Goal: Information Seeking & Learning: Learn about a topic

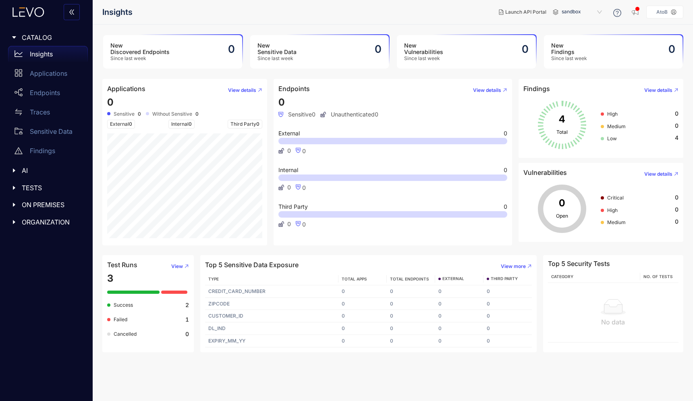
click at [569, 8] on span "sandbox" at bounding box center [582, 12] width 42 height 13
click at [579, 25] on div "production" at bounding box center [585, 25] width 42 height 9
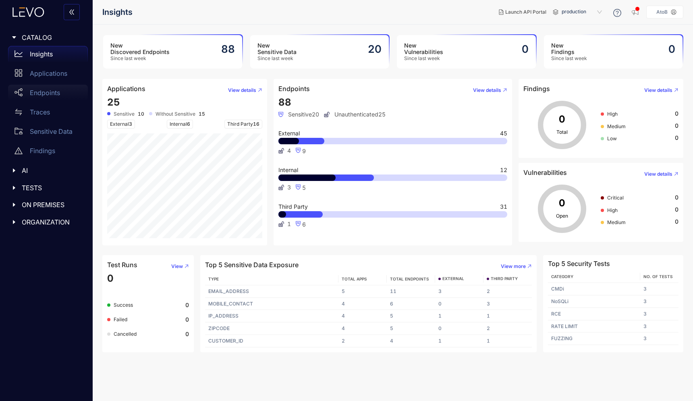
click at [50, 94] on p "Endpoints" at bounding box center [45, 92] width 30 height 7
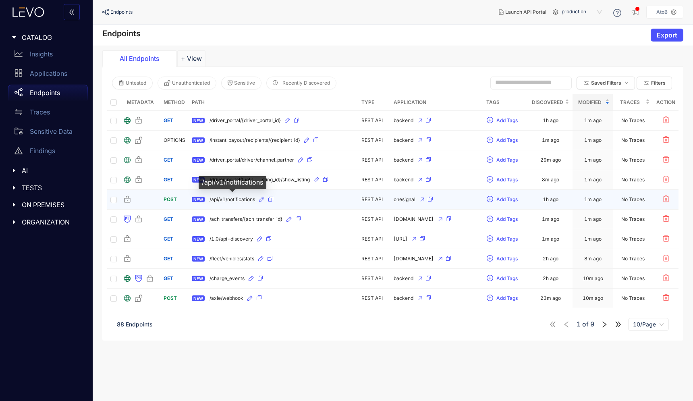
click at [233, 199] on span "/api/v1/notifications" at bounding box center [231, 199] width 45 height 6
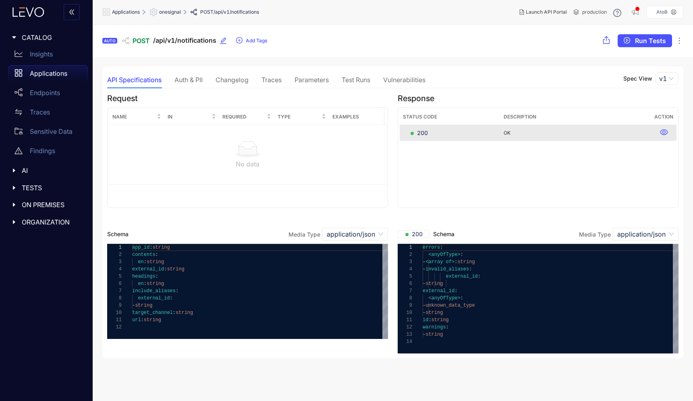
click at [197, 81] on div "Auth & PII" at bounding box center [188, 79] width 28 height 7
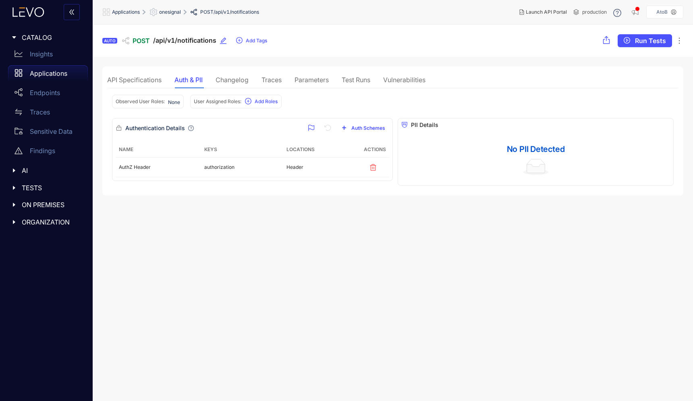
click at [231, 81] on div "Changelog" at bounding box center [231, 79] width 33 height 7
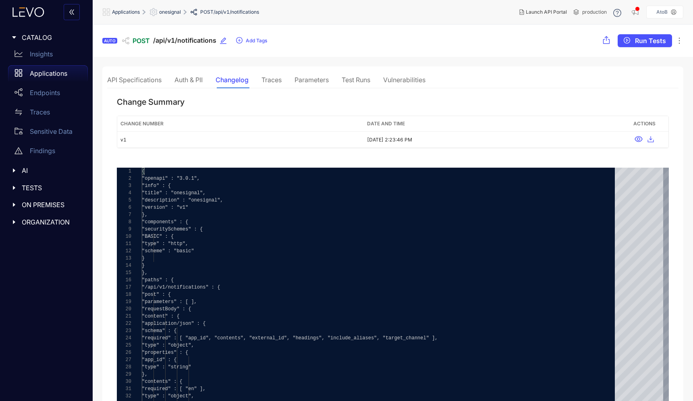
click at [296, 81] on div "Parameters" at bounding box center [311, 79] width 34 height 7
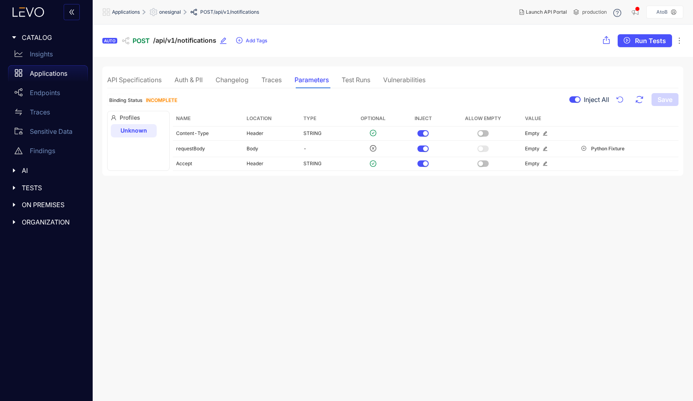
click at [375, 82] on div "API Specifications Auth & PII Changelog Traces Parameters Test Runs Vulnerabili…" at bounding box center [266, 79] width 318 height 17
click at [364, 79] on div "Test Runs" at bounding box center [355, 79] width 29 height 7
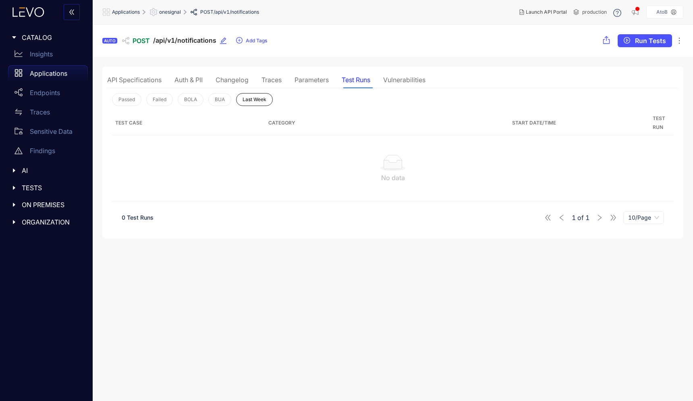
click at [417, 80] on div "Vulnerabilities" at bounding box center [404, 79] width 42 height 7
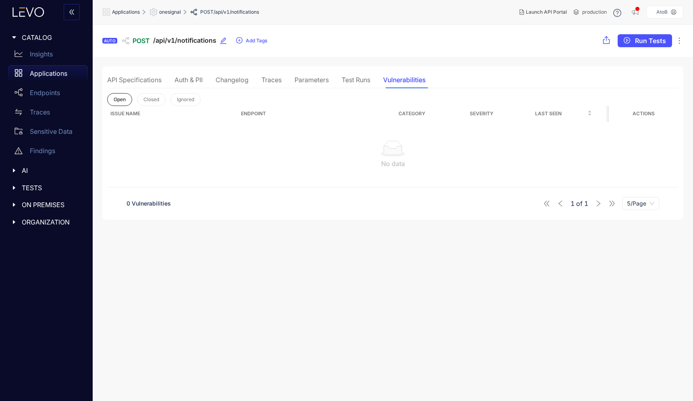
click at [130, 78] on div "API Specifications" at bounding box center [134, 79] width 54 height 7
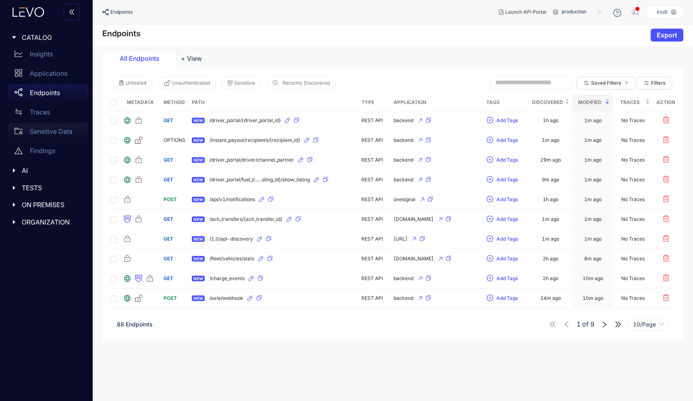
click at [50, 135] on div "Sensitive Data" at bounding box center [48, 131] width 80 height 16
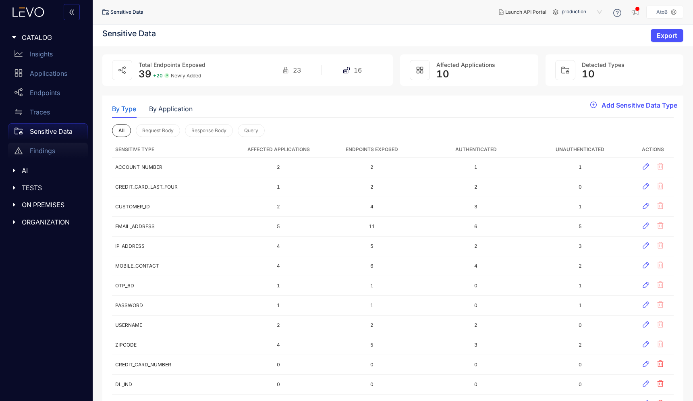
click at [50, 156] on div "Findings" at bounding box center [48, 151] width 80 height 16
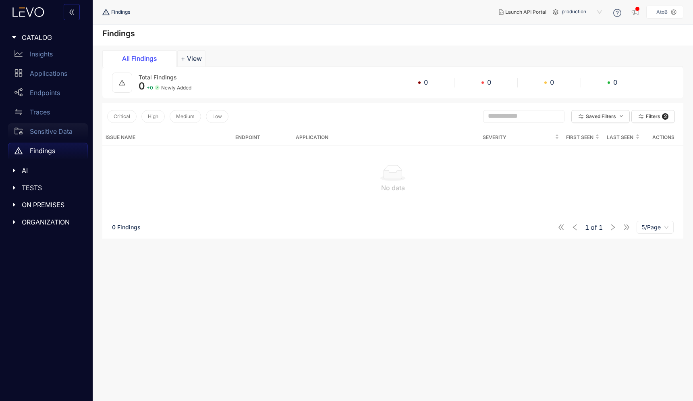
click at [53, 132] on p "Sensitive Data" at bounding box center [51, 131] width 43 height 7
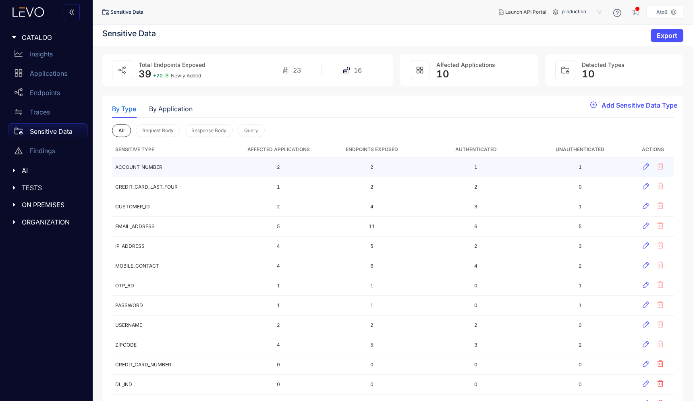
click at [157, 172] on td "ACCOUNT_NUMBER" at bounding box center [174, 167] width 125 height 20
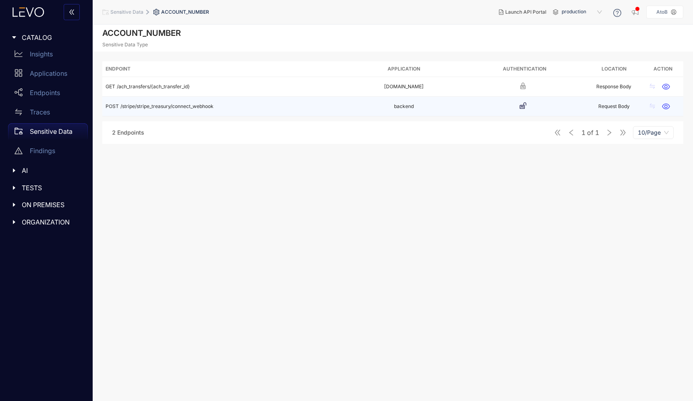
click at [155, 113] on td "POST /stripe/stripe_treasury/connect_webhook" at bounding box center [222, 107] width 241 height 20
click at [155, 103] on span "/stripe/stripe_treasury/connect_webhook" at bounding box center [166, 106] width 93 height 6
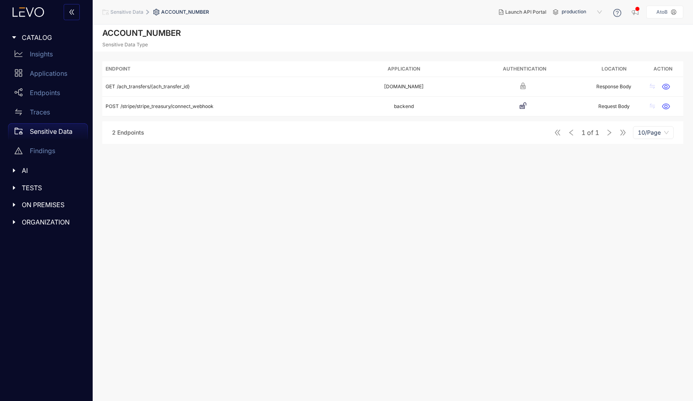
click at [231, 191] on section "ACCOUNT_NUMBER Sensitive Data Type Endpoint Application Authentication Location…" at bounding box center [393, 213] width 600 height 376
click at [37, 198] on div "ON PREMISES" at bounding box center [46, 204] width 83 height 17
click at [37, 186] on span "TESTS" at bounding box center [52, 187] width 60 height 7
click at [37, 204] on p "Test Runs" at bounding box center [44, 204] width 29 height 7
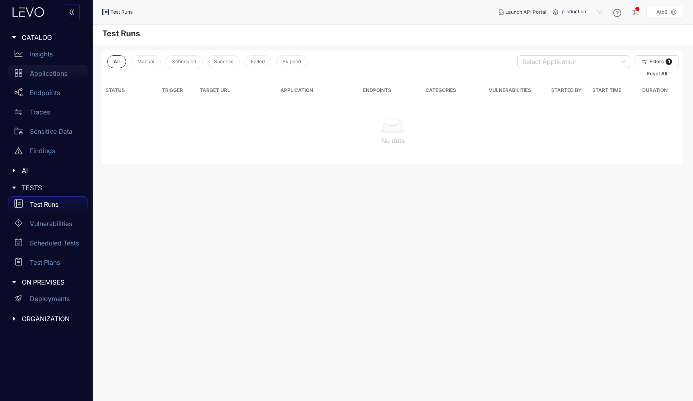
click at [40, 72] on p "Applications" at bounding box center [48, 73] width 37 height 7
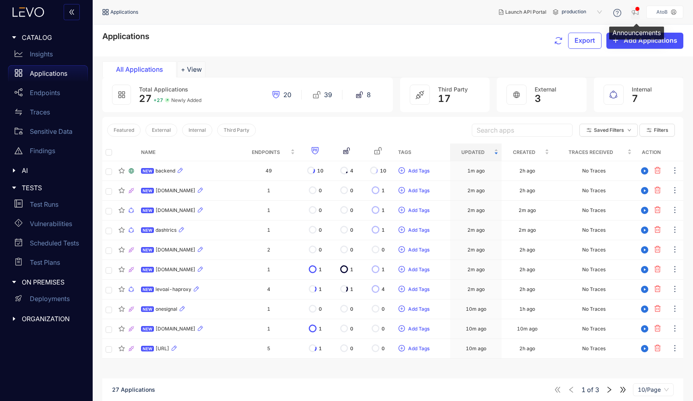
click at [635, 8] on icon "button" at bounding box center [635, 12] width 8 height 8
click at [43, 54] on p "Insights" at bounding box center [41, 53] width 23 height 7
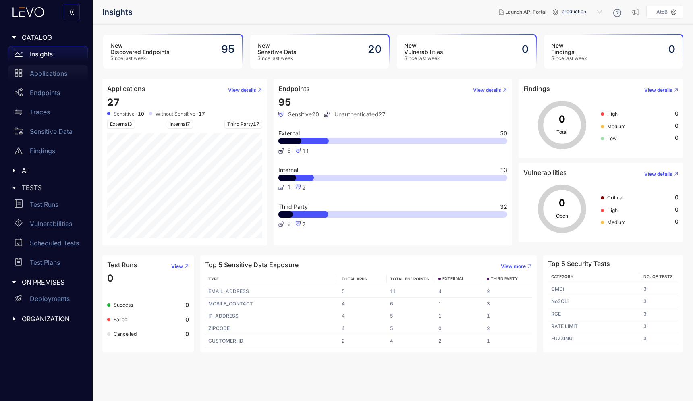
click at [45, 72] on p "Applications" at bounding box center [48, 73] width 37 height 7
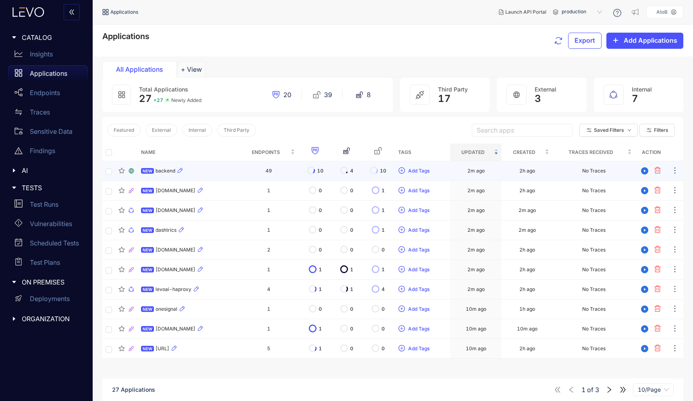
click at [166, 169] on span "backend" at bounding box center [165, 171] width 20 height 6
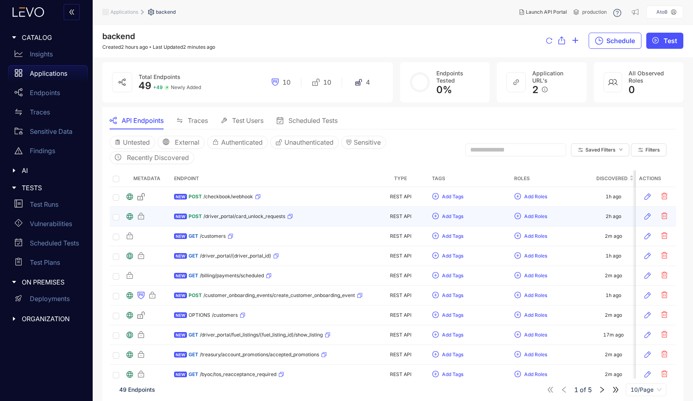
scroll to position [17, 0]
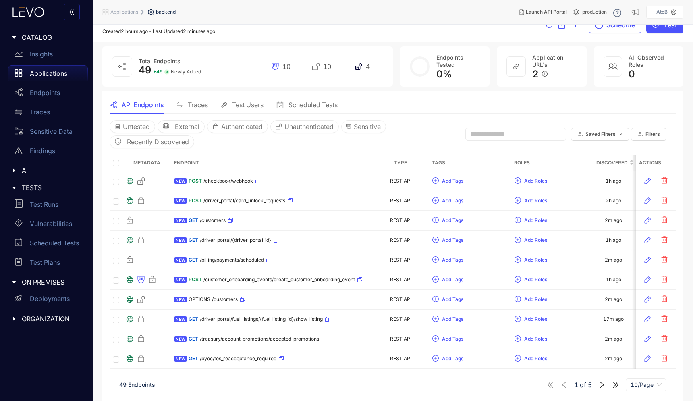
click at [600, 383] on icon "right" at bounding box center [601, 384] width 7 height 7
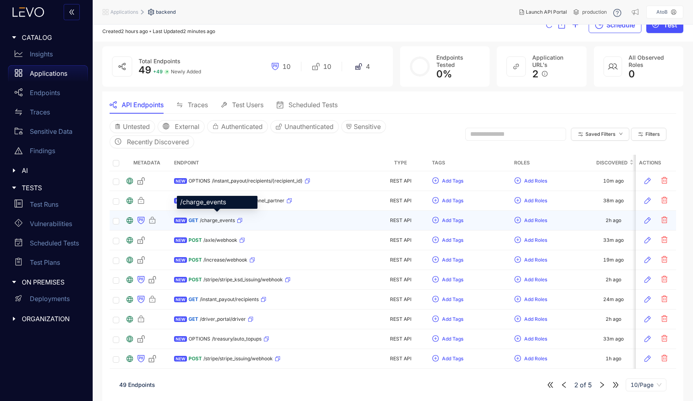
click at [231, 217] on span "/charge_events" at bounding box center [217, 220] width 35 height 6
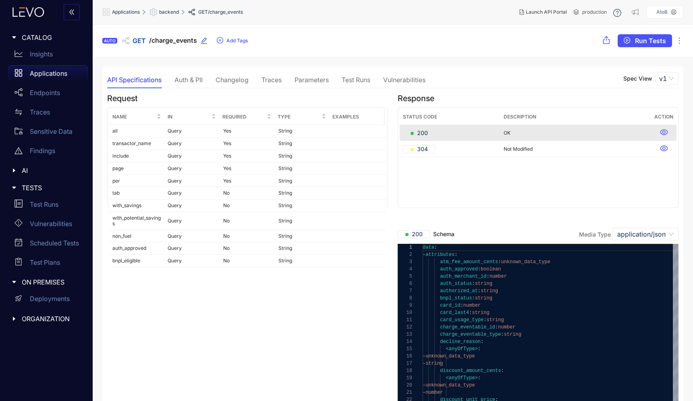
click at [52, 49] on div "Insights" at bounding box center [48, 54] width 80 height 16
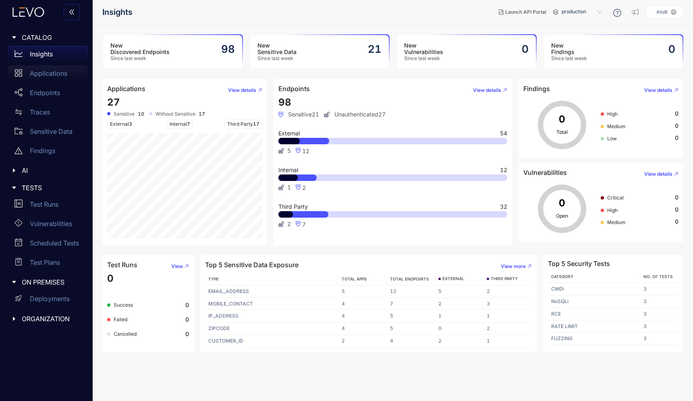
click at [52, 70] on p "Applications" at bounding box center [48, 73] width 37 height 7
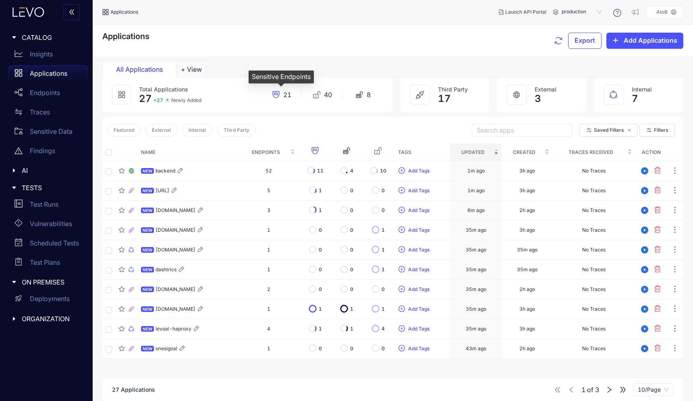
click at [285, 94] on span "21" at bounding box center [287, 94] width 8 height 7
click at [329, 96] on span "40" at bounding box center [328, 94] width 8 height 7
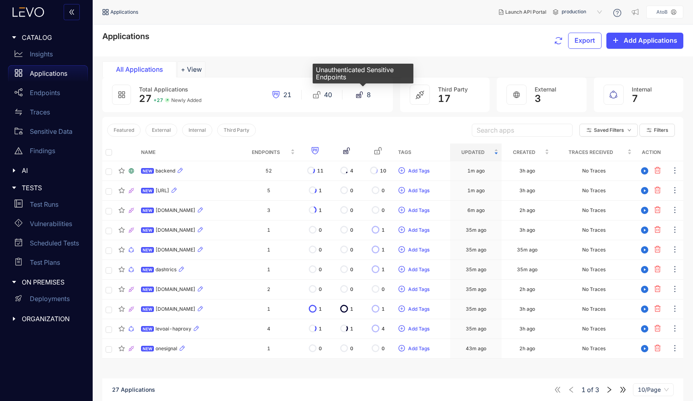
click at [370, 97] on span "8" at bounding box center [368, 94] width 4 height 7
click at [366, 95] on div "8" at bounding box center [362, 95] width 41 height 8
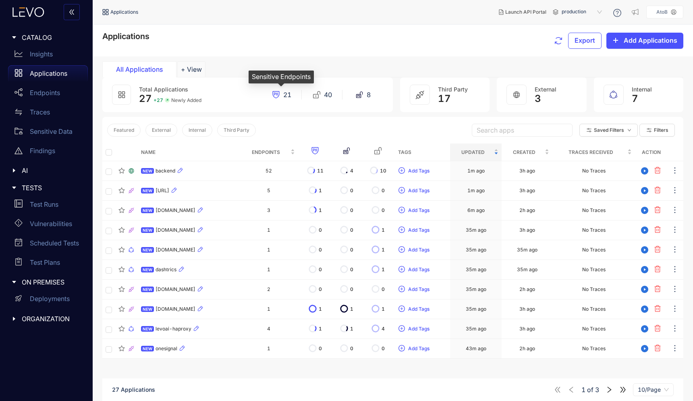
click at [286, 91] on span "21" at bounding box center [287, 94] width 8 height 7
click at [325, 93] on span "40" at bounding box center [328, 94] width 8 height 7
click at [362, 59] on section "Applications Export Add Applications All Applications + View Total Applications…" at bounding box center [393, 242] width 600 height 434
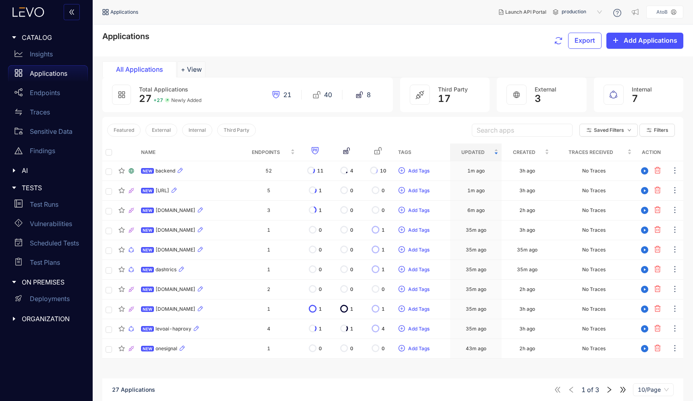
click at [360, 56] on div "Applications Export Add Applications" at bounding box center [393, 41] width 600 height 32
click at [344, 54] on div "Applications Export Add Applications" at bounding box center [393, 41] width 600 height 32
click at [327, 64] on div "All Applications + View" at bounding box center [392, 69] width 581 height 16
click at [196, 72] on button "+ View" at bounding box center [191, 69] width 28 height 16
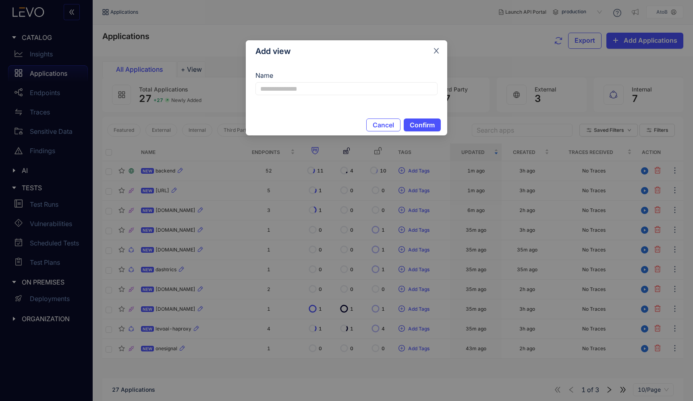
click at [436, 55] on span "Close" at bounding box center [436, 51] width 22 height 22
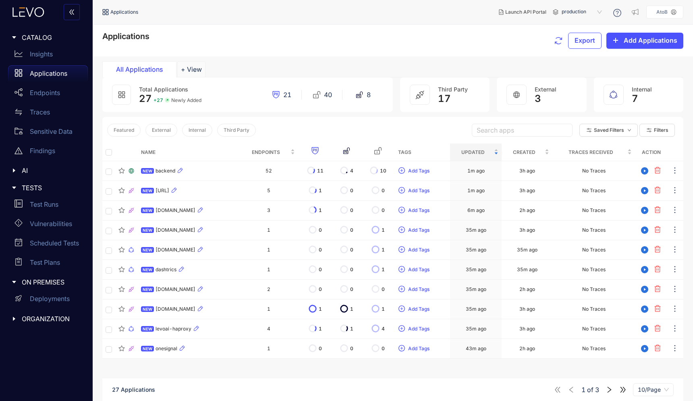
click at [381, 56] on div "Applications Export Add Applications" at bounding box center [393, 41] width 600 height 32
click at [302, 60] on section "Applications Export Add Applications All Applications + View Total Applications…" at bounding box center [393, 242] width 600 height 434
click at [269, 74] on div "All Applications + View" at bounding box center [392, 69] width 581 height 16
click at [267, 13] on nav "Applications" at bounding box center [297, 12] width 390 height 14
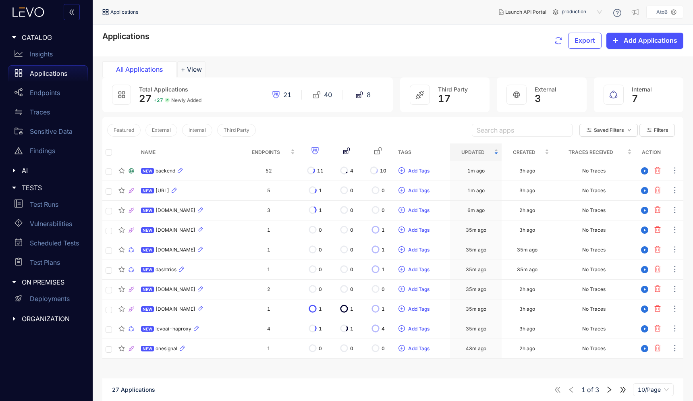
click at [260, 70] on div "All Applications + View" at bounding box center [392, 69] width 581 height 16
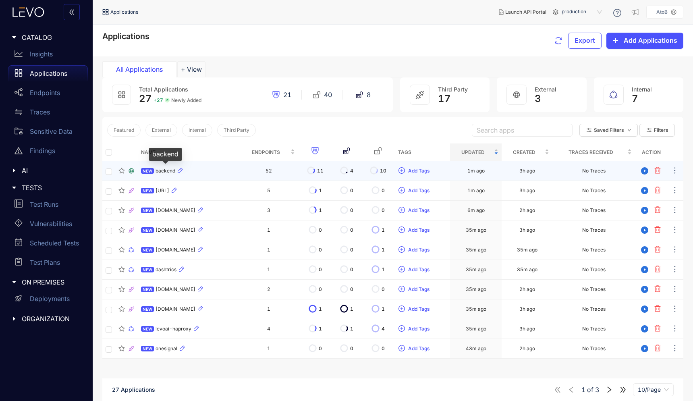
click at [169, 172] on span "backend" at bounding box center [165, 171] width 20 height 6
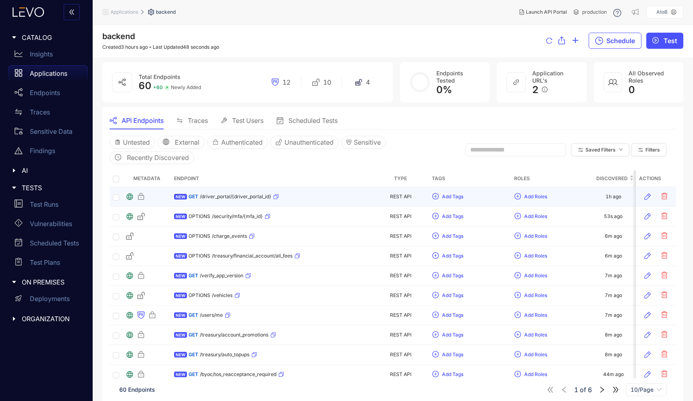
scroll to position [17, 0]
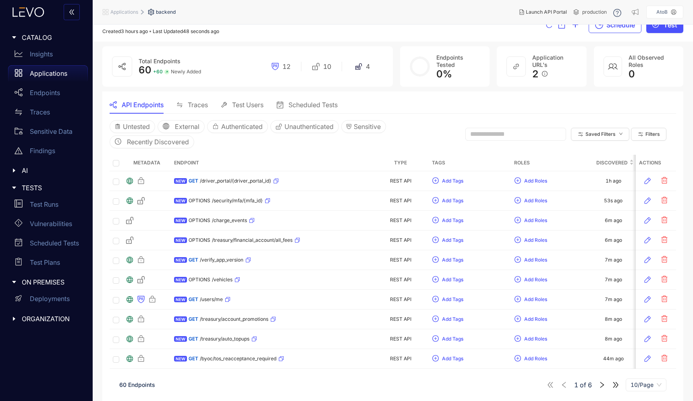
click at [601, 383] on icon "right" at bounding box center [601, 384] width 7 height 7
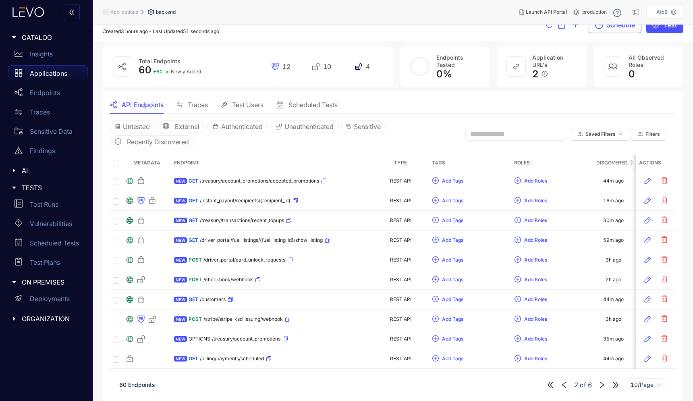
click at [601, 383] on icon "right" at bounding box center [601, 384] width 7 height 7
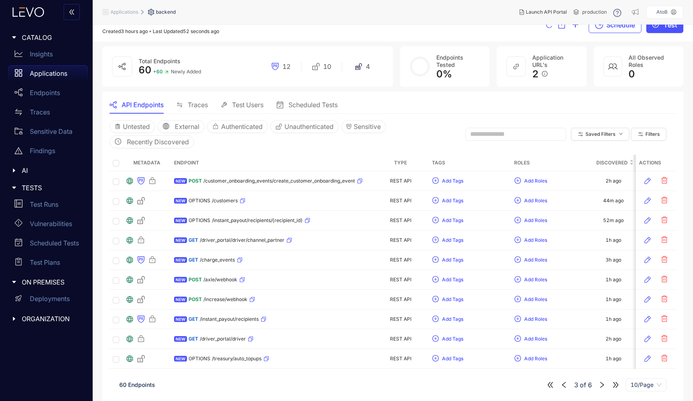
click at [601, 383] on icon "right" at bounding box center [601, 384] width 7 height 7
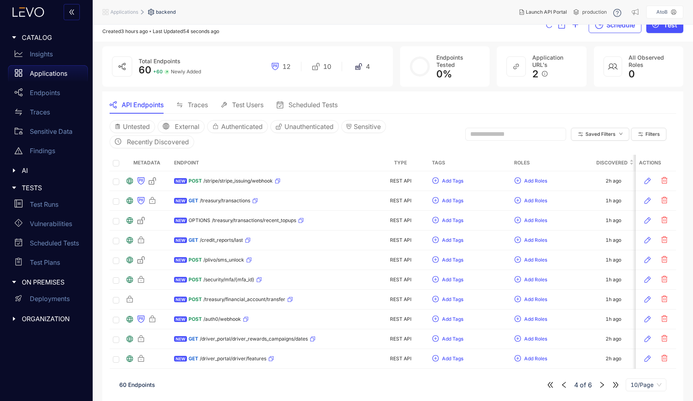
click at [601, 383] on icon "right" at bounding box center [601, 384] width 7 height 7
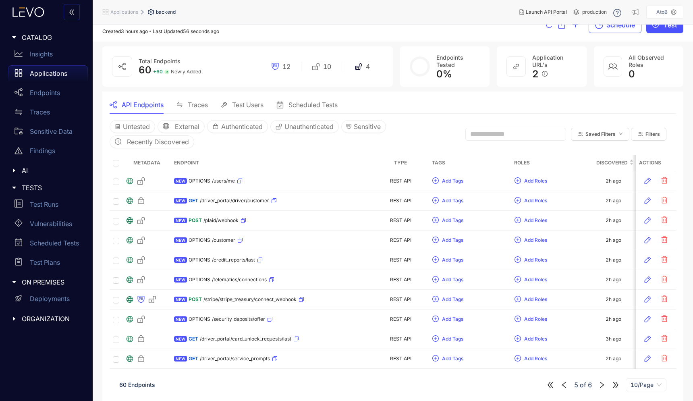
click at [601, 383] on icon "right" at bounding box center [601, 384] width 7 height 7
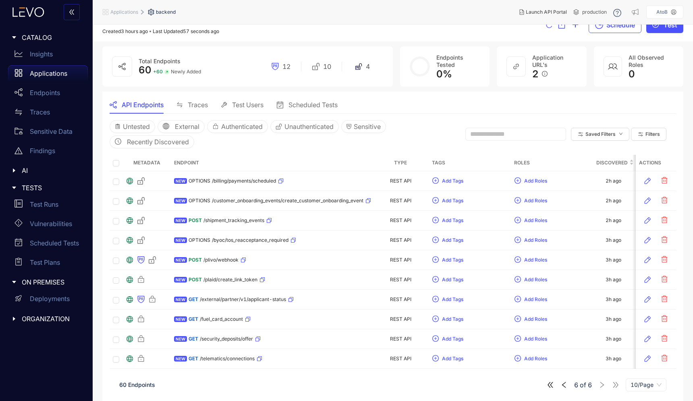
click at [601, 383] on div "6 of 6 10/Page" at bounding box center [606, 384] width 120 height 13
click at [649, 385] on span "10/Page" at bounding box center [645, 384] width 31 height 12
click at [647, 369] on div "100/Page" at bounding box center [645, 368] width 31 height 9
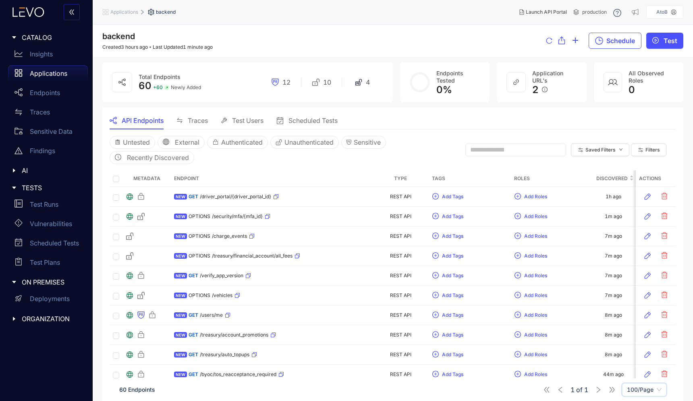
click at [316, 122] on span "Scheduled Tests" at bounding box center [312, 120] width 49 height 7
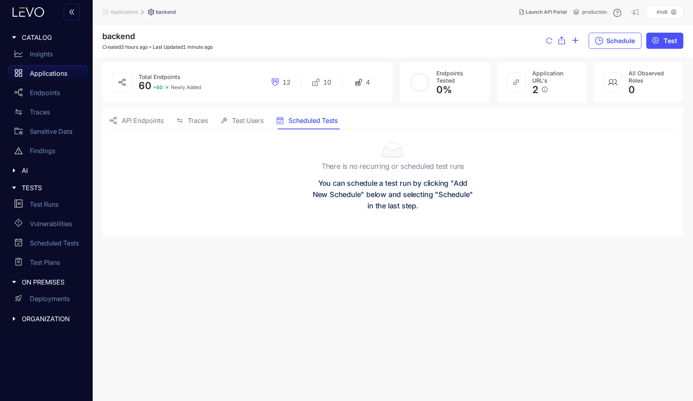
click at [145, 123] on span "API Endpoints" at bounding box center [143, 120] width 42 height 7
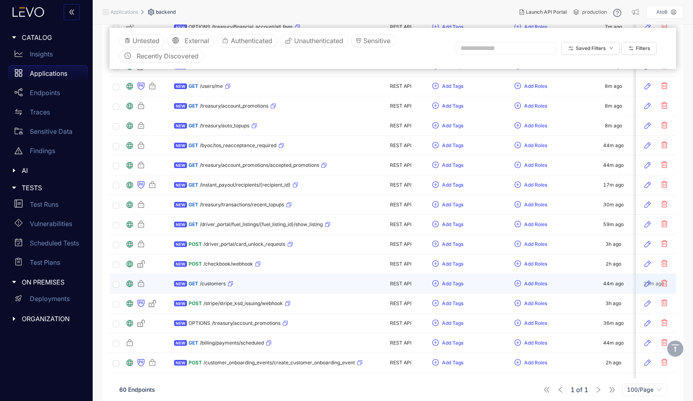
scroll to position [269, 0]
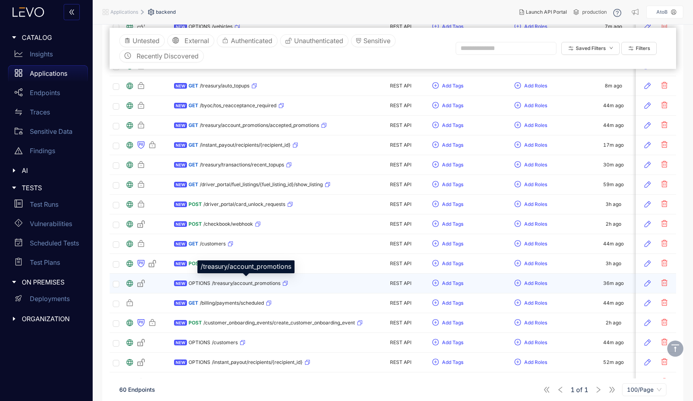
click at [266, 282] on span "/treasury/account_promotions" at bounding box center [246, 283] width 68 height 6
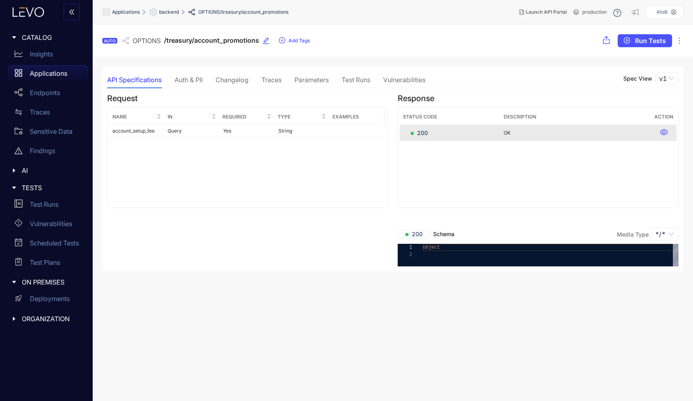
click at [199, 81] on div "Auth & PII" at bounding box center [188, 79] width 28 height 7
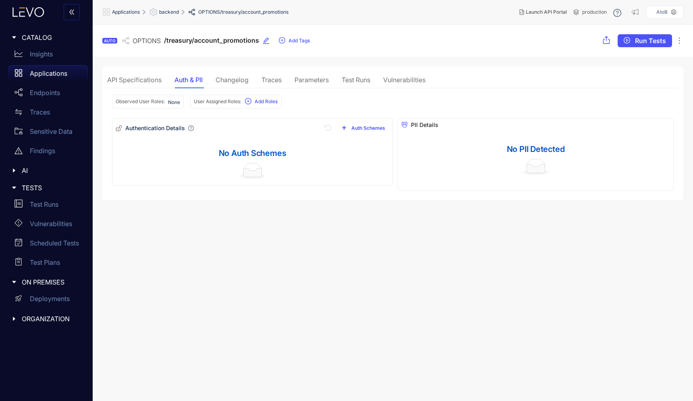
click at [249, 86] on div "API Specifications Auth & PII Changelog Traces Parameters Test Runs Vulnerabili…" at bounding box center [266, 79] width 318 height 17
click at [329, 82] on div "Parameters" at bounding box center [311, 79] width 34 height 7
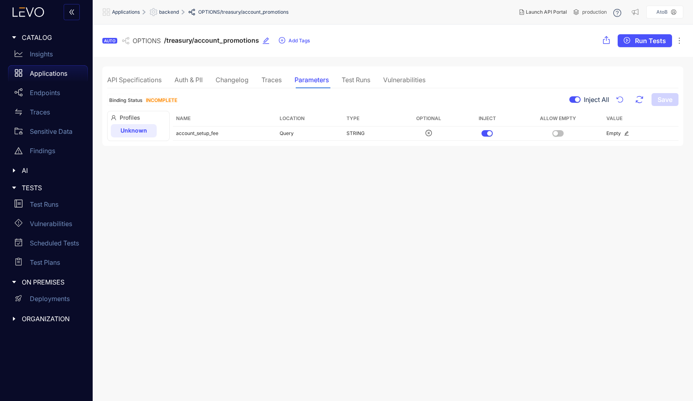
click at [272, 81] on div "Traces" at bounding box center [271, 79] width 20 height 7
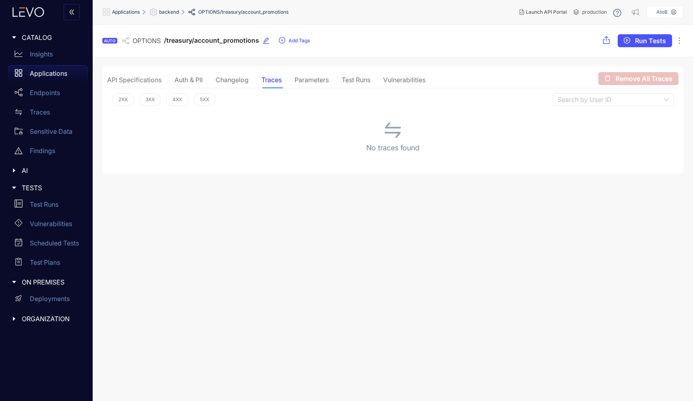
click at [399, 80] on div "Vulnerabilities" at bounding box center [404, 79] width 42 height 7
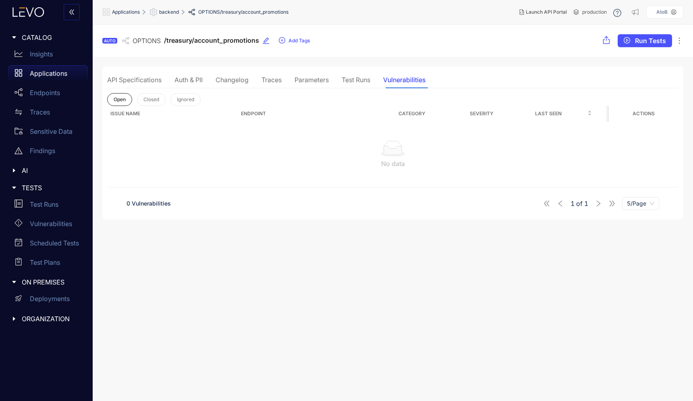
click at [358, 79] on div "Test Runs" at bounding box center [355, 79] width 29 height 7
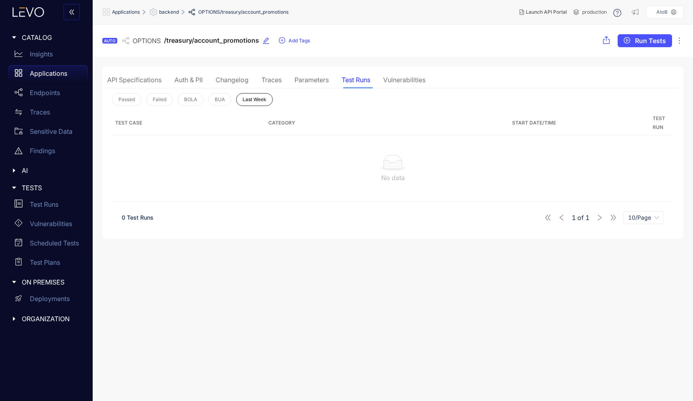
click at [320, 81] on div "Parameters" at bounding box center [311, 79] width 34 height 7
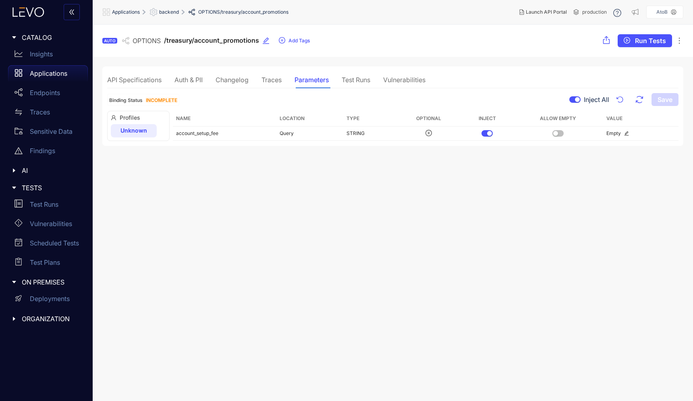
click at [393, 310] on section "AUTO OPTIONS /treasury/account_promotions Add Tags Run Tests API Specifications…" at bounding box center [393, 213] width 600 height 376
click at [360, 80] on div "Test Runs" at bounding box center [355, 79] width 29 height 7
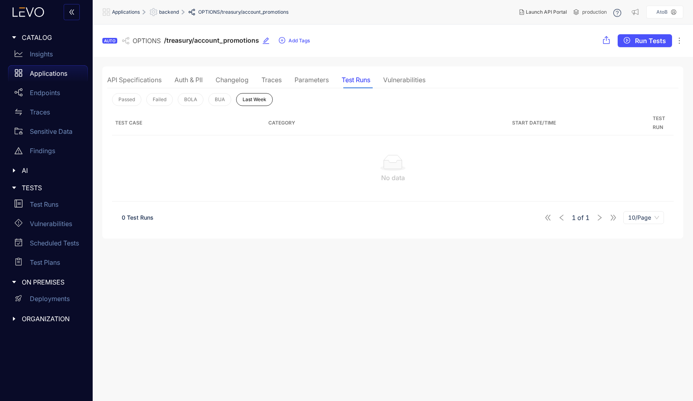
click at [401, 80] on div "Vulnerabilities" at bounding box center [404, 79] width 42 height 7
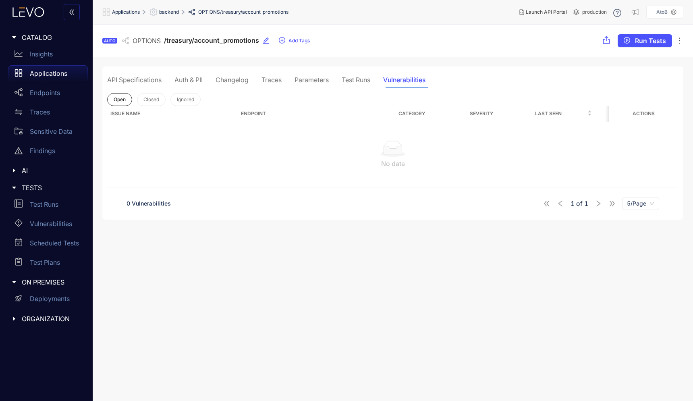
click at [311, 79] on div "Parameters" at bounding box center [311, 79] width 34 height 7
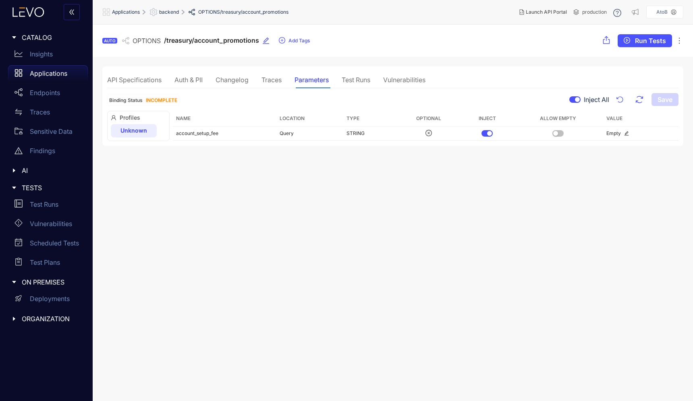
click at [224, 83] on div "Changelog" at bounding box center [231, 79] width 33 height 17
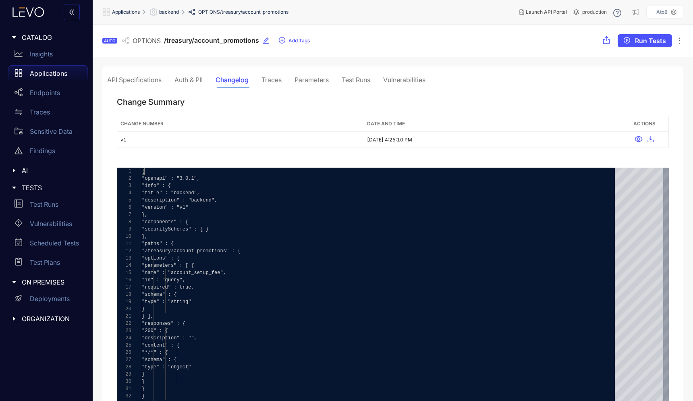
click at [121, 81] on div "API Specifications" at bounding box center [134, 79] width 54 height 7
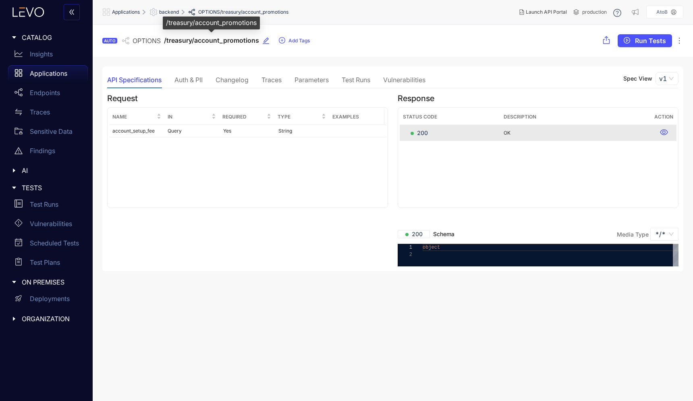
click at [195, 42] on span "/treasury/account_promotions" at bounding box center [211, 41] width 95 height 8
click at [375, 63] on section "AUTO OPTIONS /treasury/account_promotions Add Tags Run Tests API Specifications…" at bounding box center [393, 213] width 600 height 376
click at [297, 262] on div "Request Name In Required Type Examples account_setup_fee Query Yes String" at bounding box center [247, 180] width 290 height 172
click at [44, 48] on div "Insights" at bounding box center [48, 54] width 80 height 16
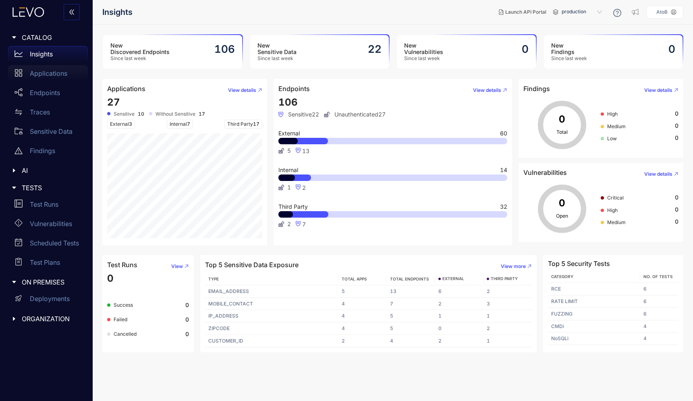
click at [45, 73] on p "Applications" at bounding box center [48, 73] width 37 height 7
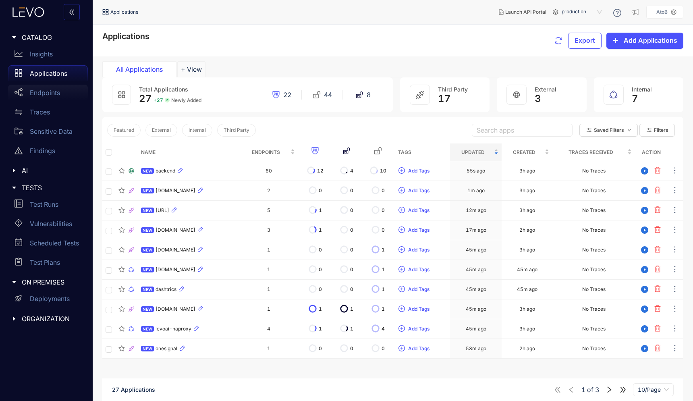
click at [48, 93] on p "Endpoints" at bounding box center [45, 92] width 30 height 7
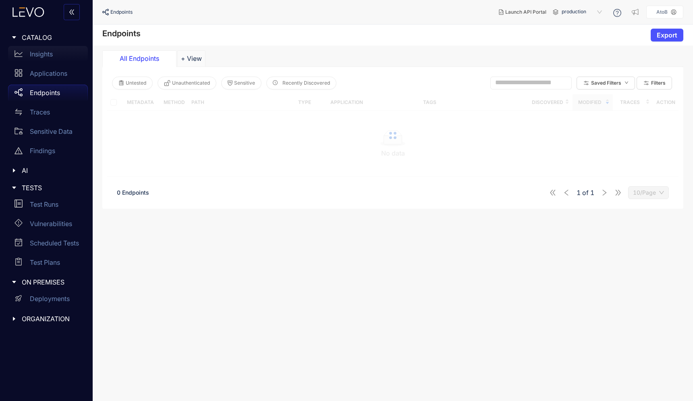
click at [43, 50] on p "Insights" at bounding box center [41, 53] width 23 height 7
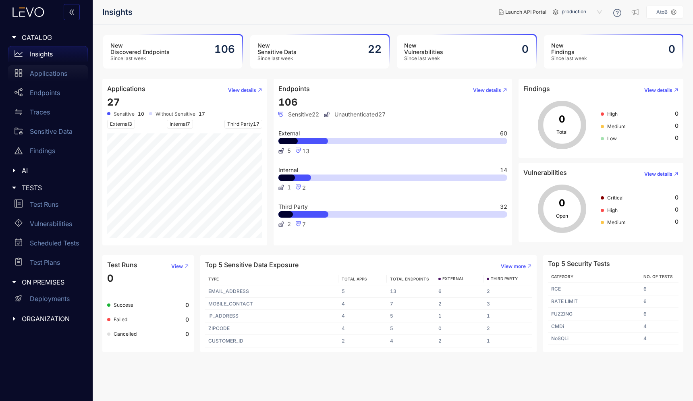
click at [52, 74] on p "Applications" at bounding box center [48, 73] width 37 height 7
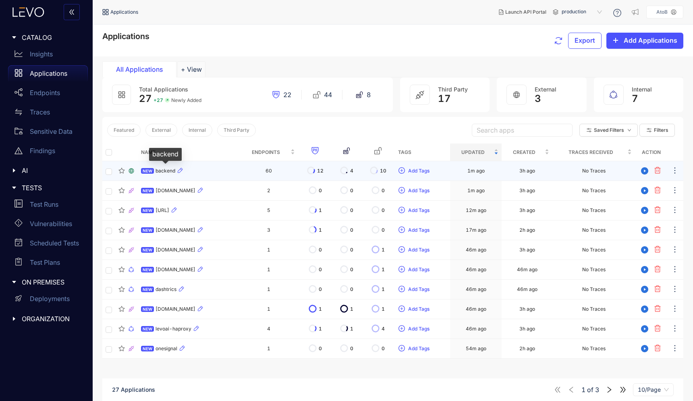
click at [167, 170] on span "backend" at bounding box center [165, 171] width 20 height 6
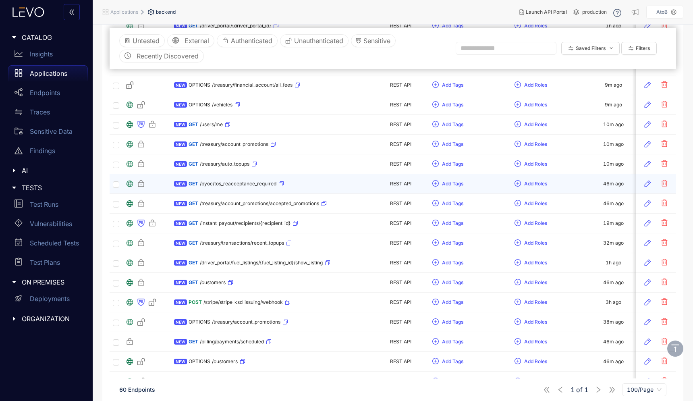
scroll to position [252, 0]
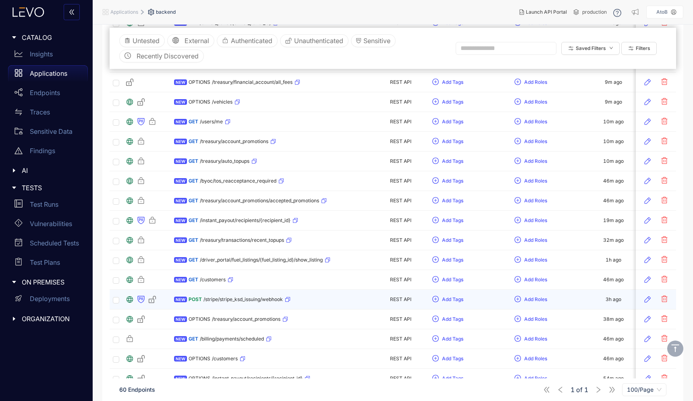
click at [256, 302] on span "/stripe/stripe_ksd_issuing/webhook" at bounding box center [242, 299] width 79 height 6
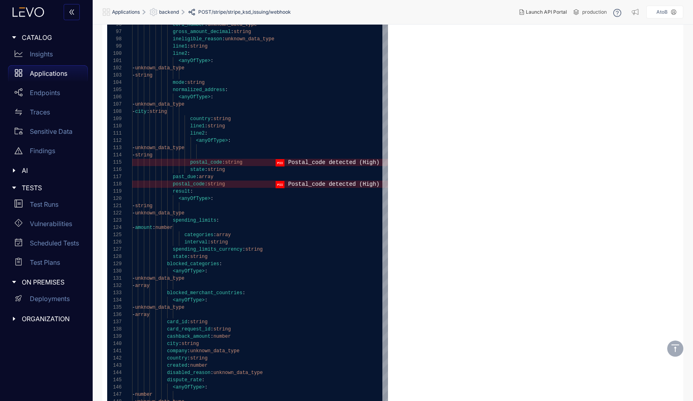
scroll to position [1511, 0]
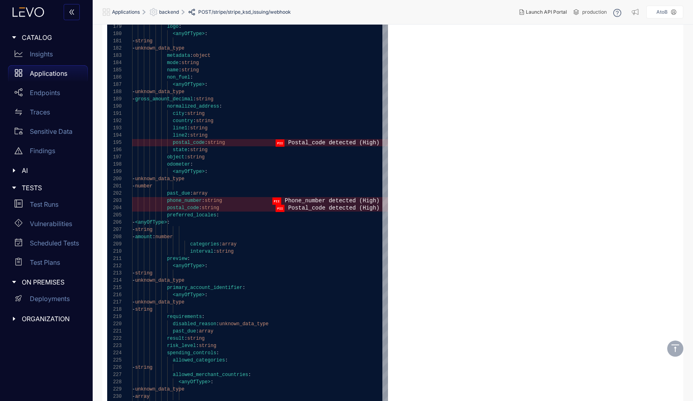
type textarea "**********"
click at [314, 200] on span at bounding box center [326, 201] width 108 height 8
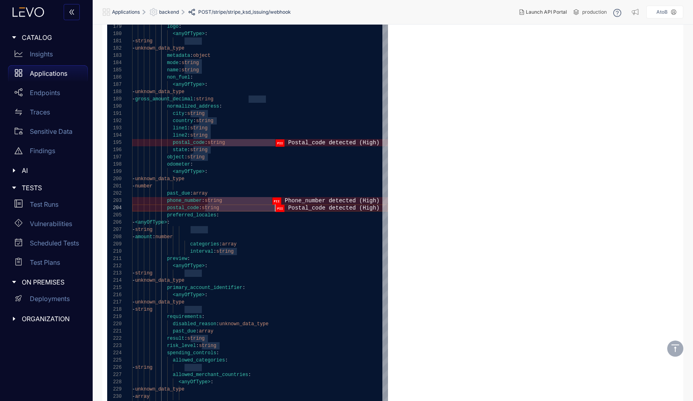
click at [313, 207] on span at bounding box center [327, 208] width 104 height 8
click at [314, 229] on div "- string" at bounding box center [260, 229] width 256 height 7
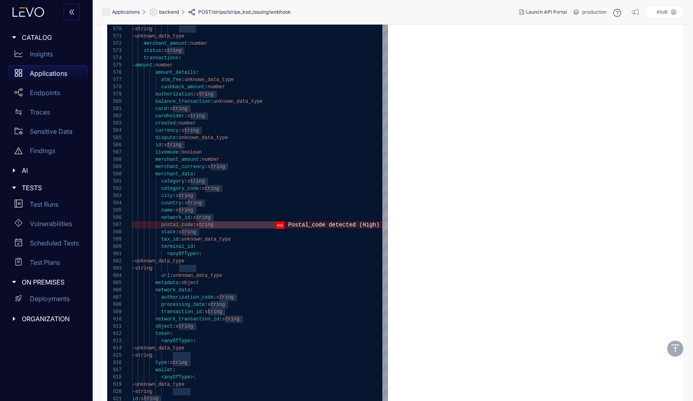
scroll to position [4461, 0]
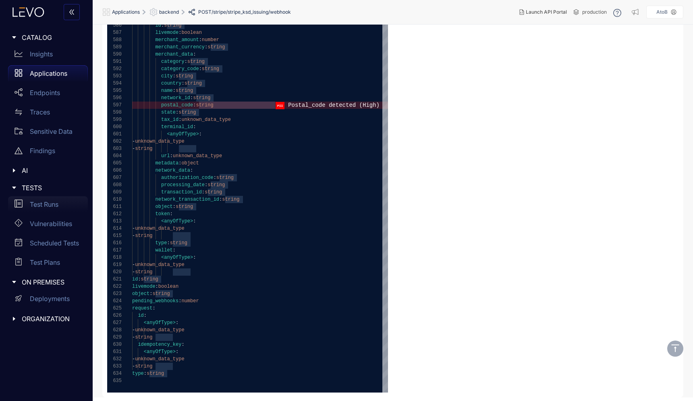
click at [42, 204] on p "Test Runs" at bounding box center [44, 204] width 29 height 7
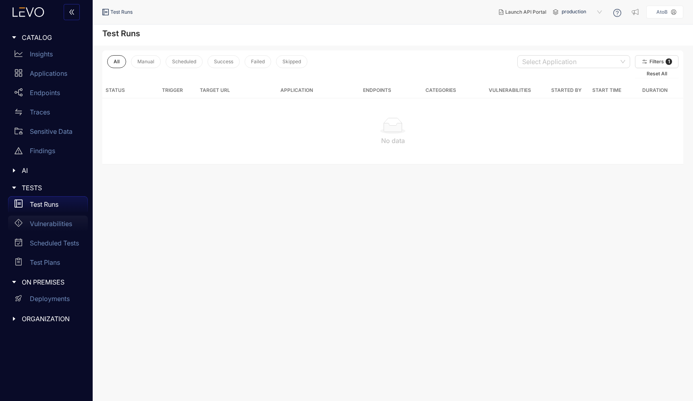
click at [45, 228] on div "Vulnerabilities" at bounding box center [48, 223] width 80 height 16
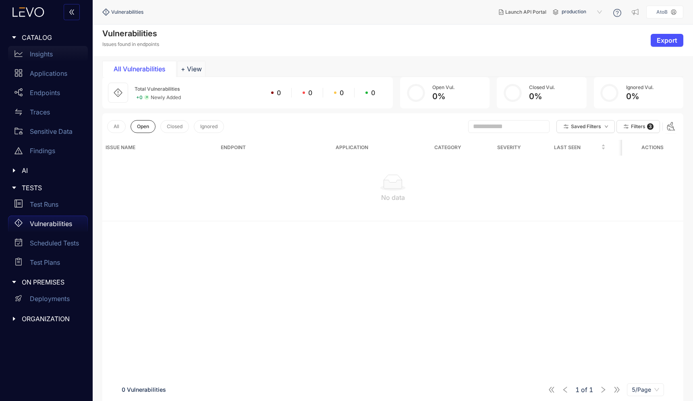
click at [42, 49] on div "Insights" at bounding box center [48, 54] width 80 height 16
